Goal: Transaction & Acquisition: Purchase product/service

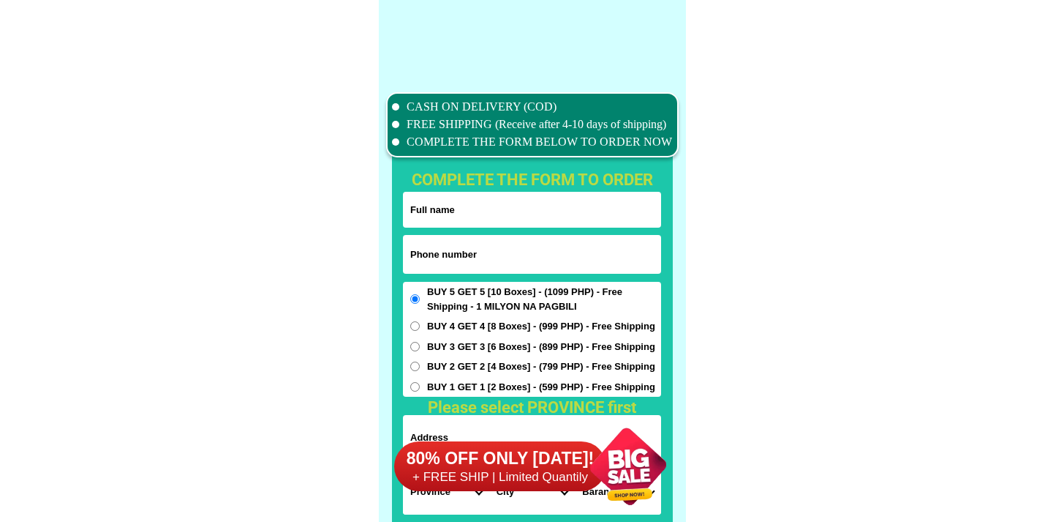
scroll to position [11534, 0]
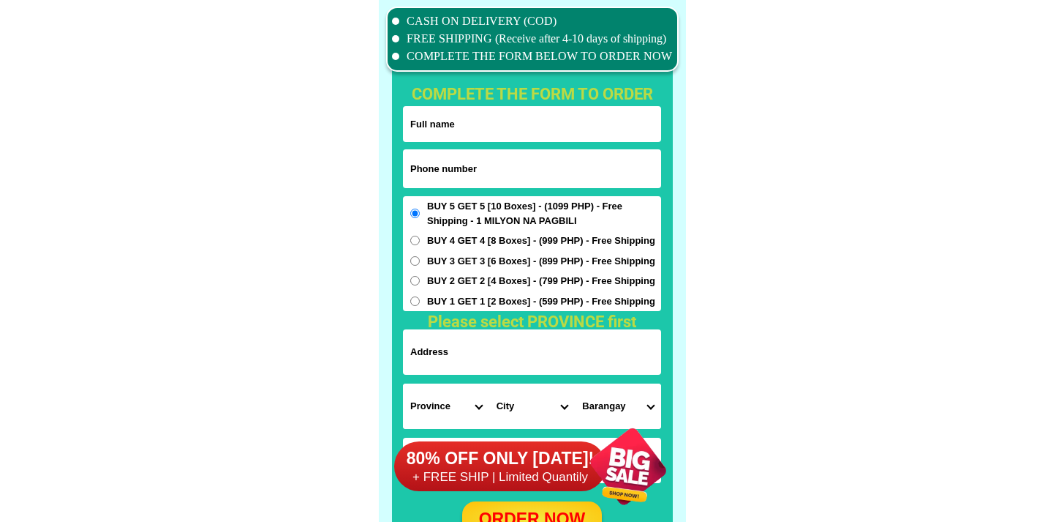
click at [480, 126] on input "Input full_name" at bounding box center [532, 124] width 258 height 36
click at [456, 174] on input "Input phone_number" at bounding box center [532, 168] width 258 height 39
paste input "9853140754"
type input "9853140754"
click at [467, 140] on input "Input full_name" at bounding box center [532, 124] width 258 height 36
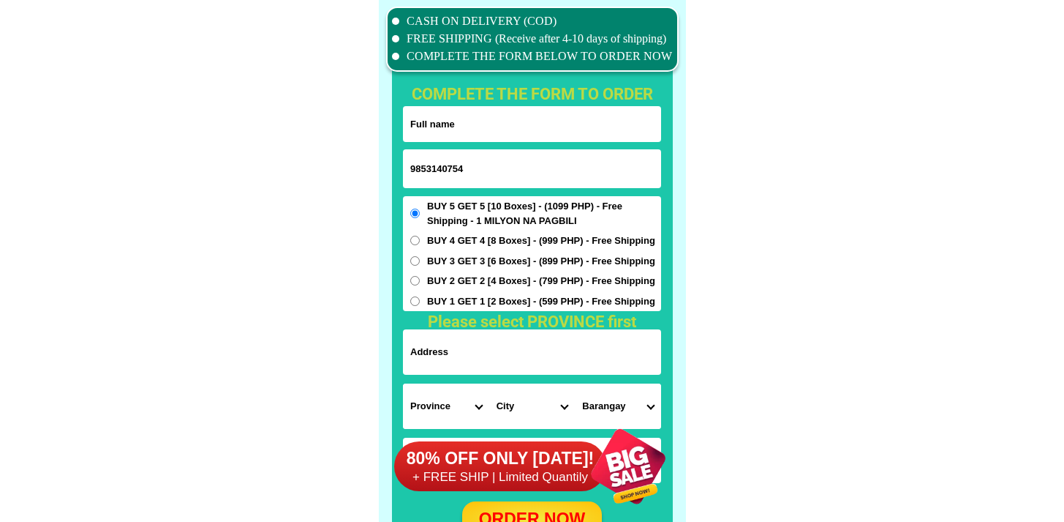
click at [475, 124] on input "Input full_name" at bounding box center [532, 124] width 258 height 36
paste input "[PERSON_NAME]"
type input "[PERSON_NAME]"
click at [503, 347] on input "Input address" at bounding box center [532, 351] width 258 height 45
paste input "Cirineo compound ubas st.s.i.r new Matina riverside"
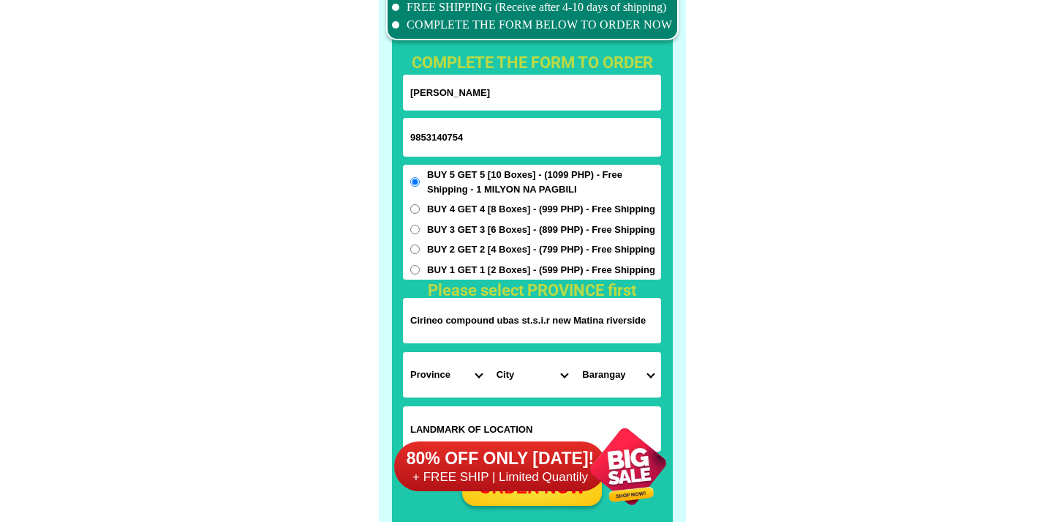
scroll to position [11572, 0]
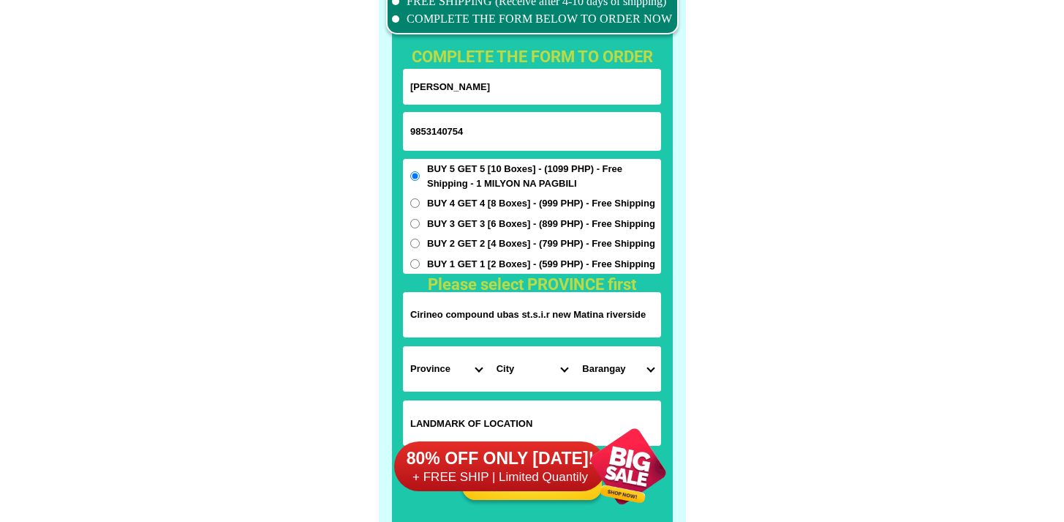
type input "Cirineo compound ubas st.s.i.r new Matina riverside"
click at [432, 407] on input "Input LANDMARKOFLOCATION" at bounding box center [532, 422] width 258 height 45
click at [446, 350] on select "Province [GEOGRAPHIC_DATA] [GEOGRAPHIC_DATA][PERSON_NAME][GEOGRAPHIC_DATA][GEOG…" at bounding box center [446, 368] width 86 height 45
select select "63_738"
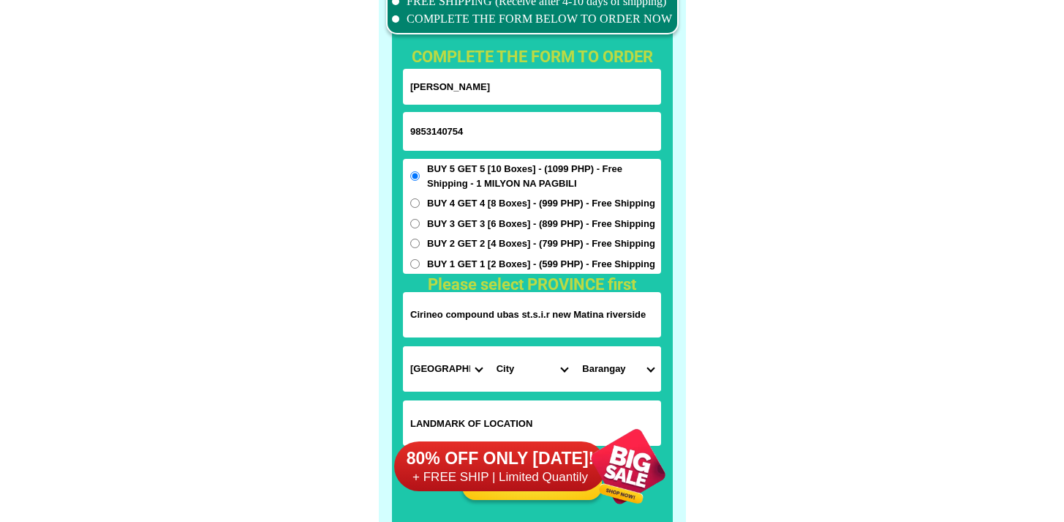
click at [403, 346] on select "Province [GEOGRAPHIC_DATA] [GEOGRAPHIC_DATA][PERSON_NAME][GEOGRAPHIC_DATA][GEOG…" at bounding box center [446, 368] width 86 height 45
click at [527, 375] on select "City [GEOGRAPHIC_DATA] [GEOGRAPHIC_DATA]-city [GEOGRAPHIC_DATA] [GEOGRAPHIC_DAT…" at bounding box center [532, 368] width 86 height 45
select select "63_7387159"
click at [489, 346] on select "City [GEOGRAPHIC_DATA] [GEOGRAPHIC_DATA]-city [GEOGRAPHIC_DATA] [GEOGRAPHIC_DAT…" at bounding box center [532, 368] width 86 height 45
click at [617, 344] on form "[PERSON_NAME] 9853140754 ORDER NOW [GEOGRAPHIC_DATA] [GEOGRAPHIC_DATA] [GEOGRAP…" at bounding box center [532, 285] width 258 height 432
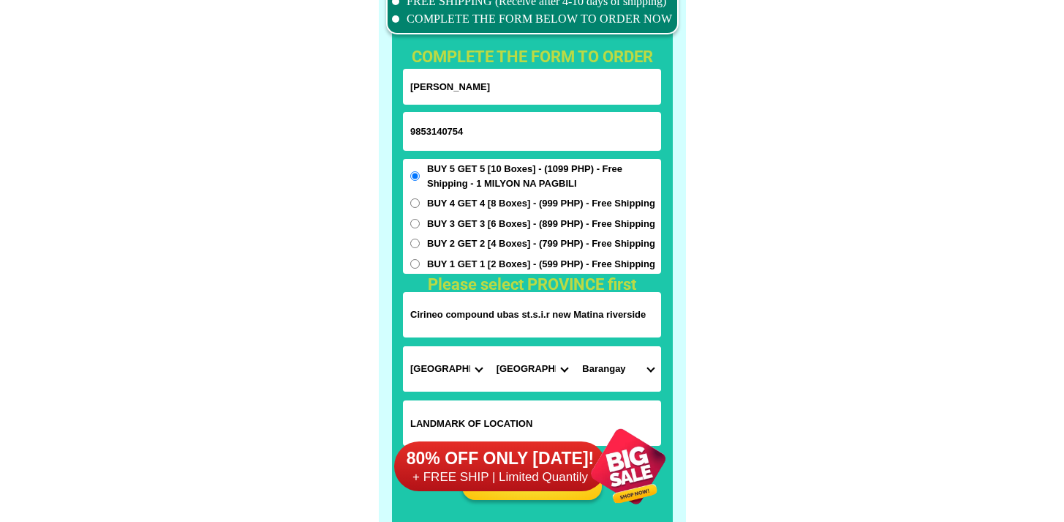
click at [617, 352] on select "[GEOGRAPHIC_DATA] [PERSON_NAME] (lasang) [PERSON_NAME] Angalan Atan-awe Baganih…" at bounding box center [618, 368] width 86 height 45
select select "63_73871597320"
click at [575, 346] on select "[GEOGRAPHIC_DATA] [PERSON_NAME] (lasang) [PERSON_NAME] Angalan Atan-awe Baganih…" at bounding box center [618, 368] width 86 height 45
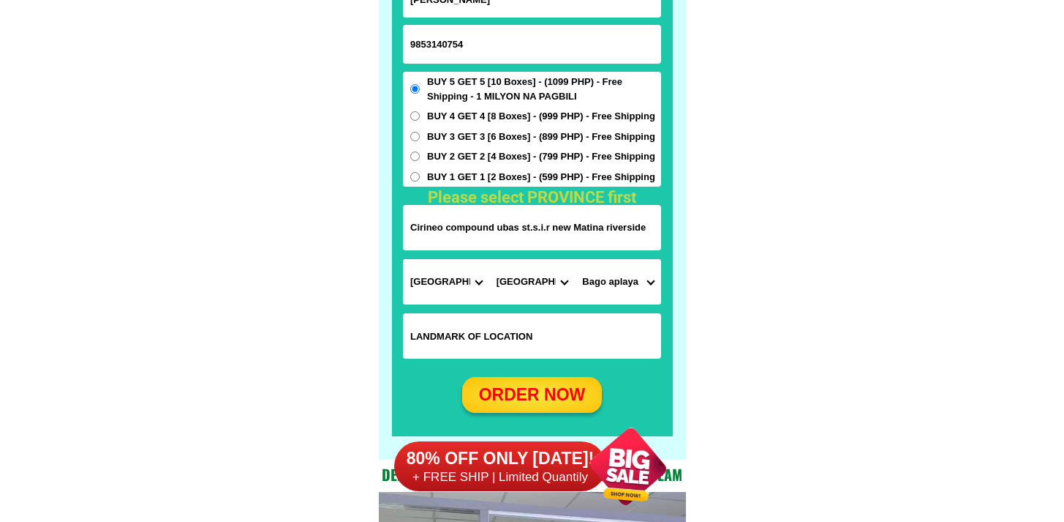
scroll to position [11660, 0]
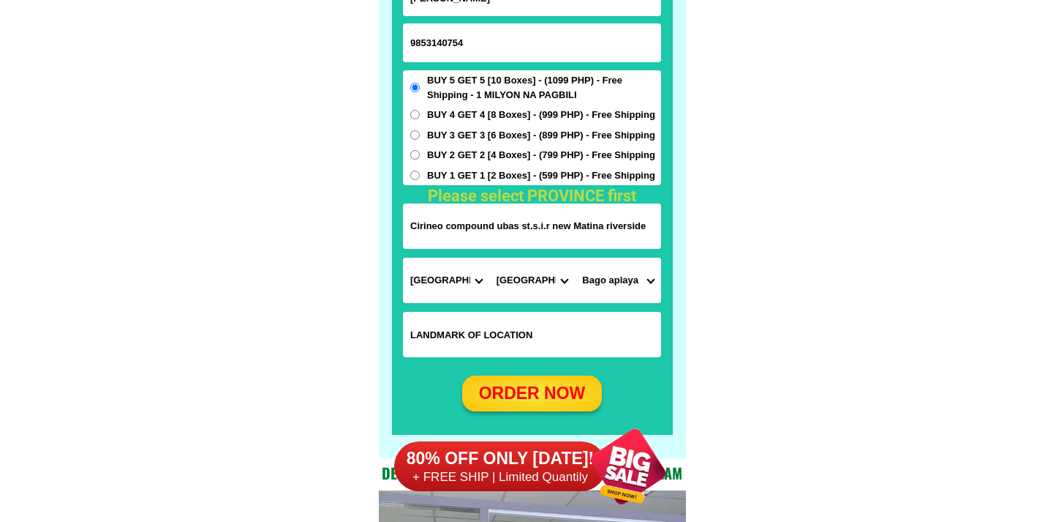
click at [545, 395] on div "ORDER NOW" at bounding box center [532, 393] width 140 height 26
type input "[PERSON_NAME]"
type input "Cirineo compound ubas st.s.i.r new Matina riverside"
radio input "true"
click at [416, 50] on input "9853140754" at bounding box center [532, 42] width 258 height 39
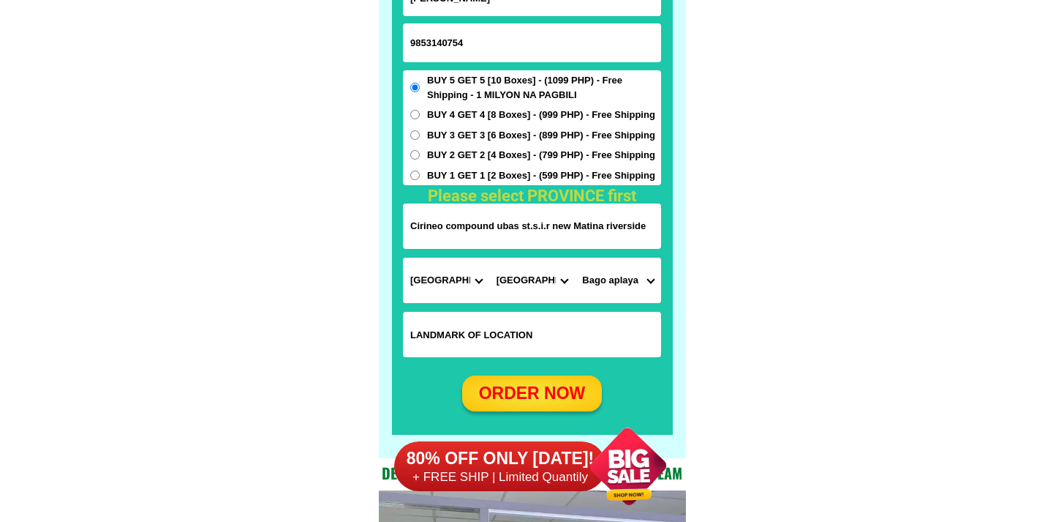
click at [411, 40] on input "9853140754" at bounding box center [532, 42] width 258 height 39
type input "09853140754"
click at [563, 377] on div "ORDER NOW" at bounding box center [531, 393] width 145 height 37
radio input "true"
